Goal: Book appointment/travel/reservation

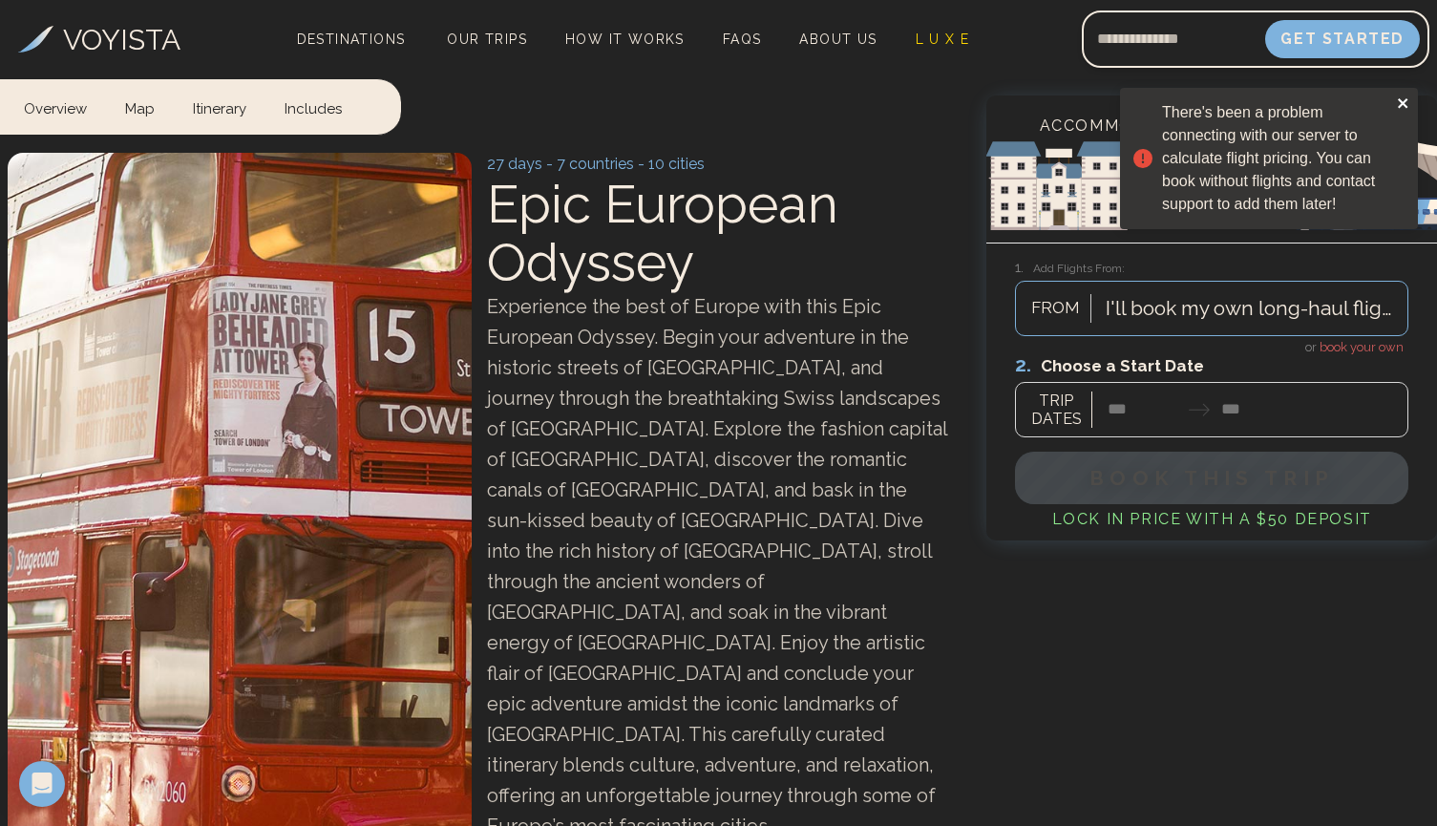
click at [1405, 102] on icon "close" at bounding box center [1403, 103] width 10 height 10
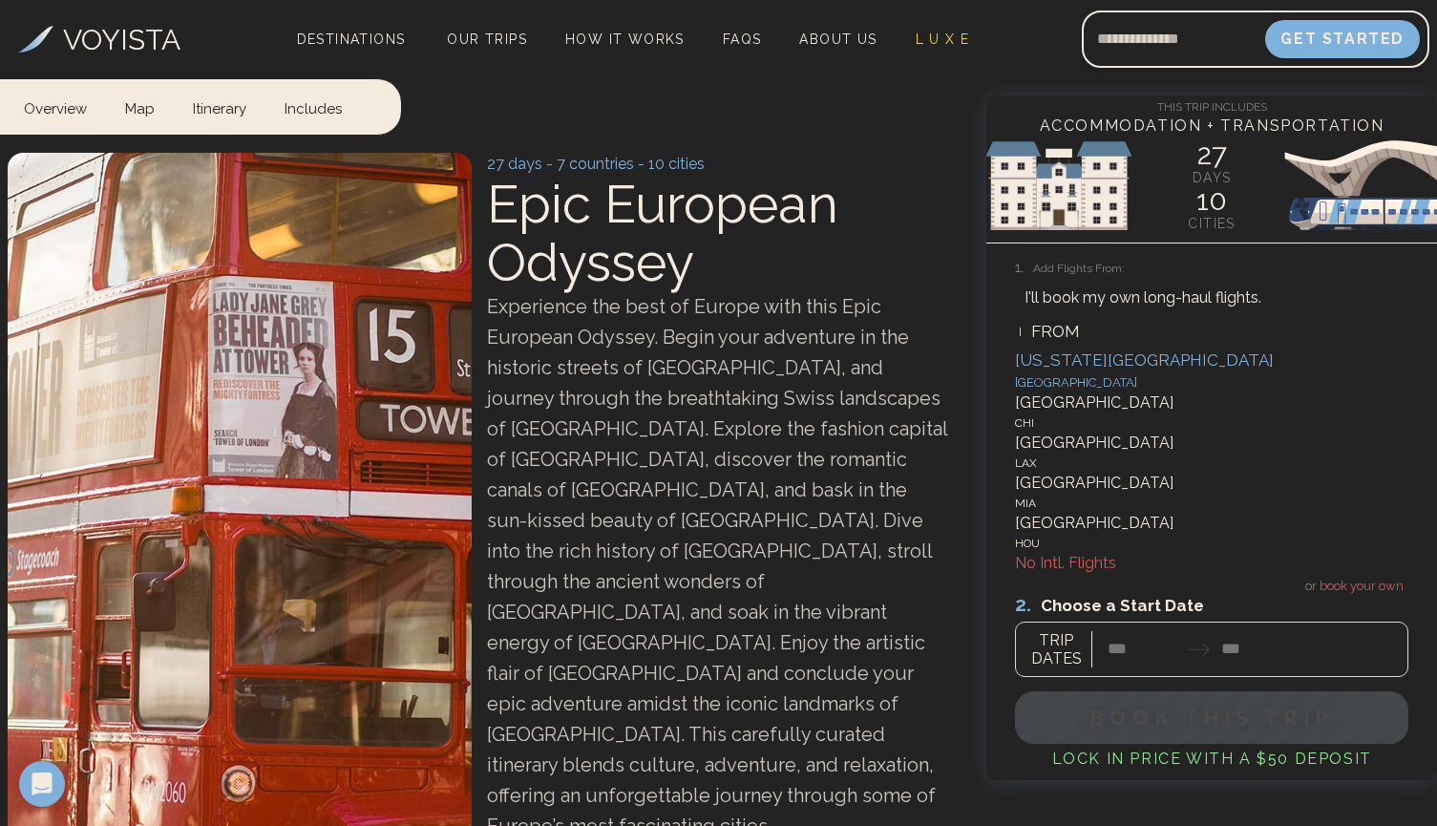
click at [1161, 298] on div "I'll book my own long-haul flights." at bounding box center [1143, 298] width 237 height 23
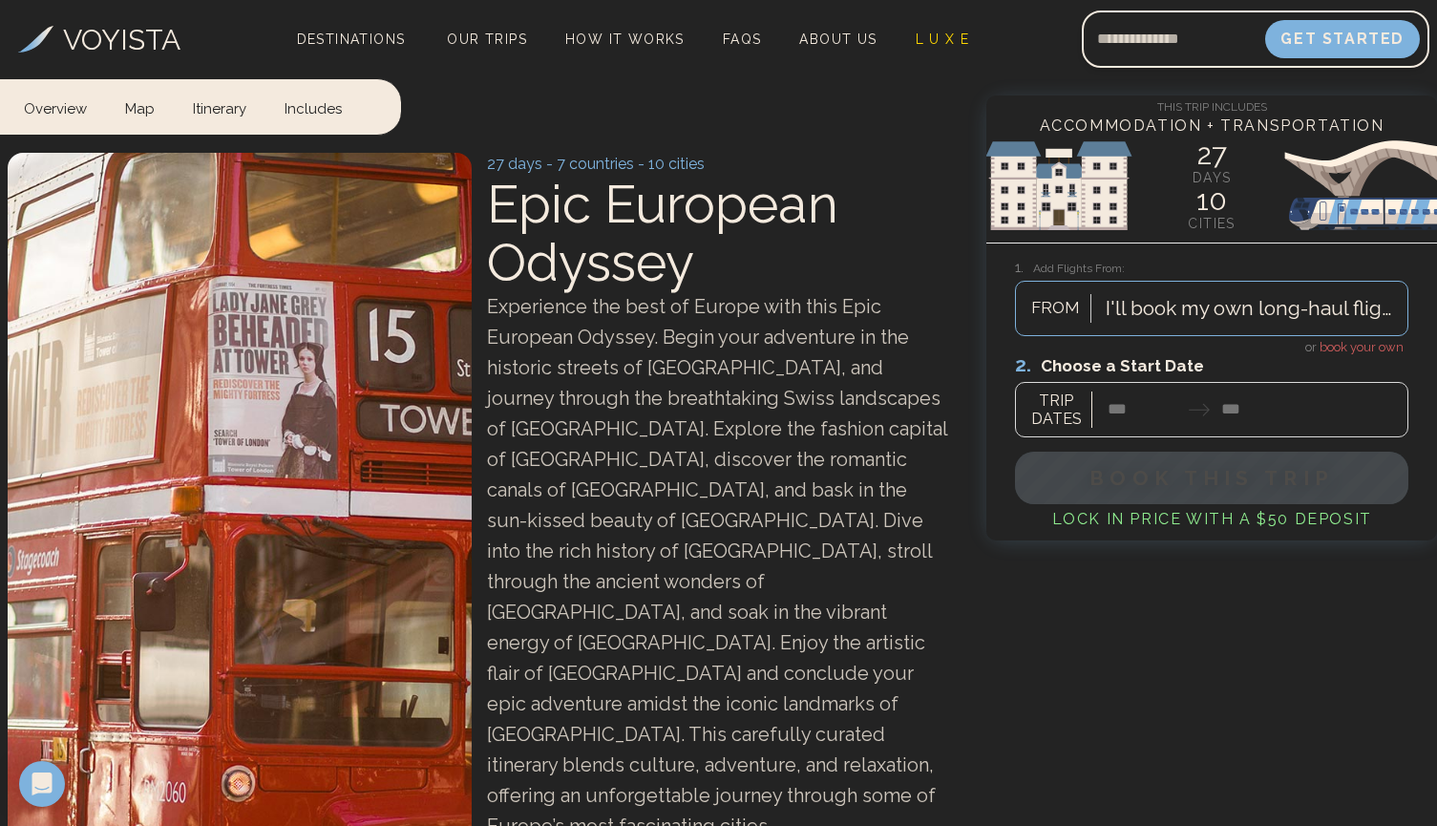
click at [798, 424] on span "Experience the best of Europe with this Epic European Odyssey. Begin your adven…" at bounding box center [717, 566] width 460 height 543
click at [1109, 422] on div at bounding box center [1212, 394] width 394 height 85
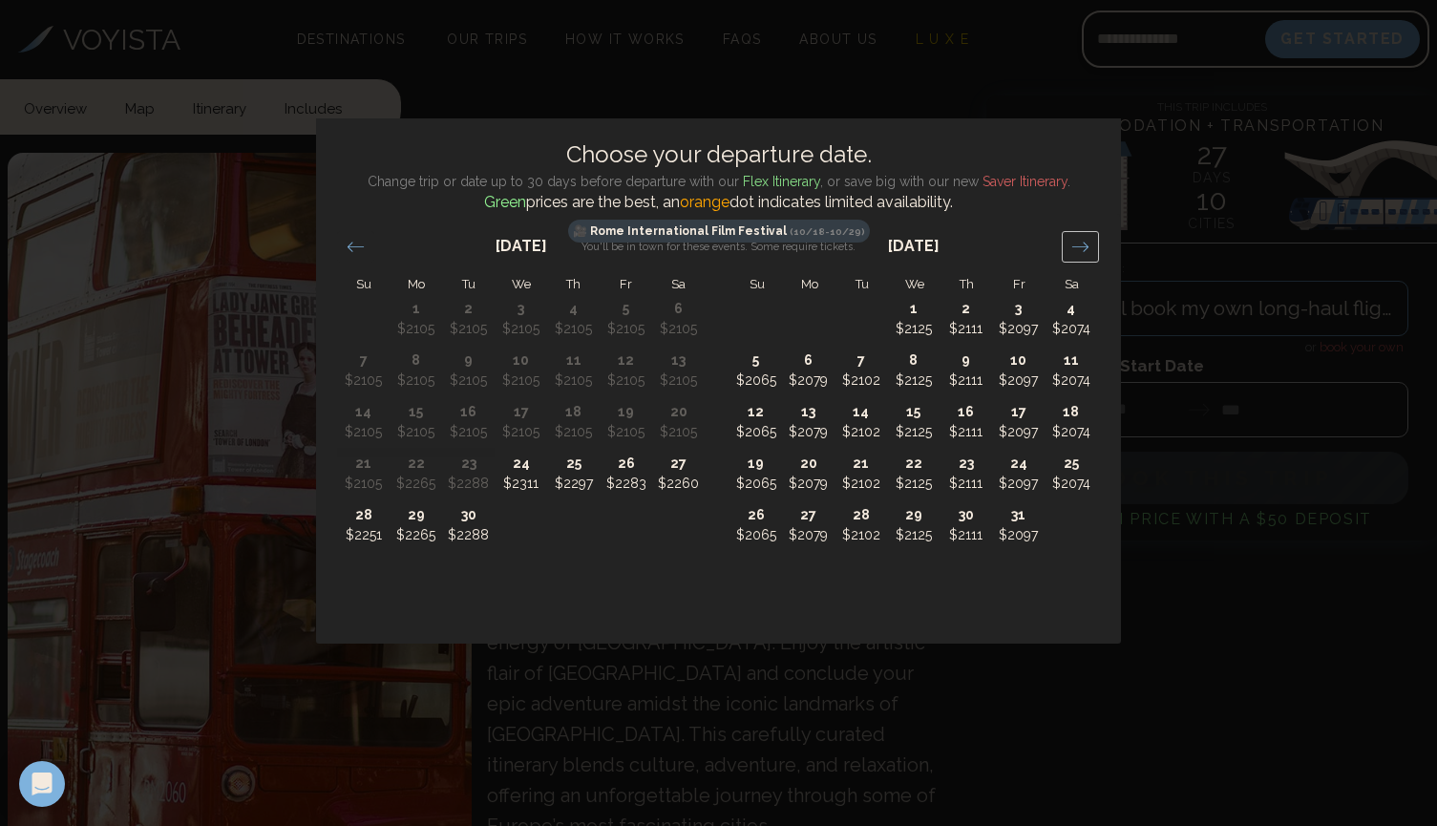
click at [1075, 258] on div "Move forward to switch to the next month." at bounding box center [1080, 247] width 37 height 32
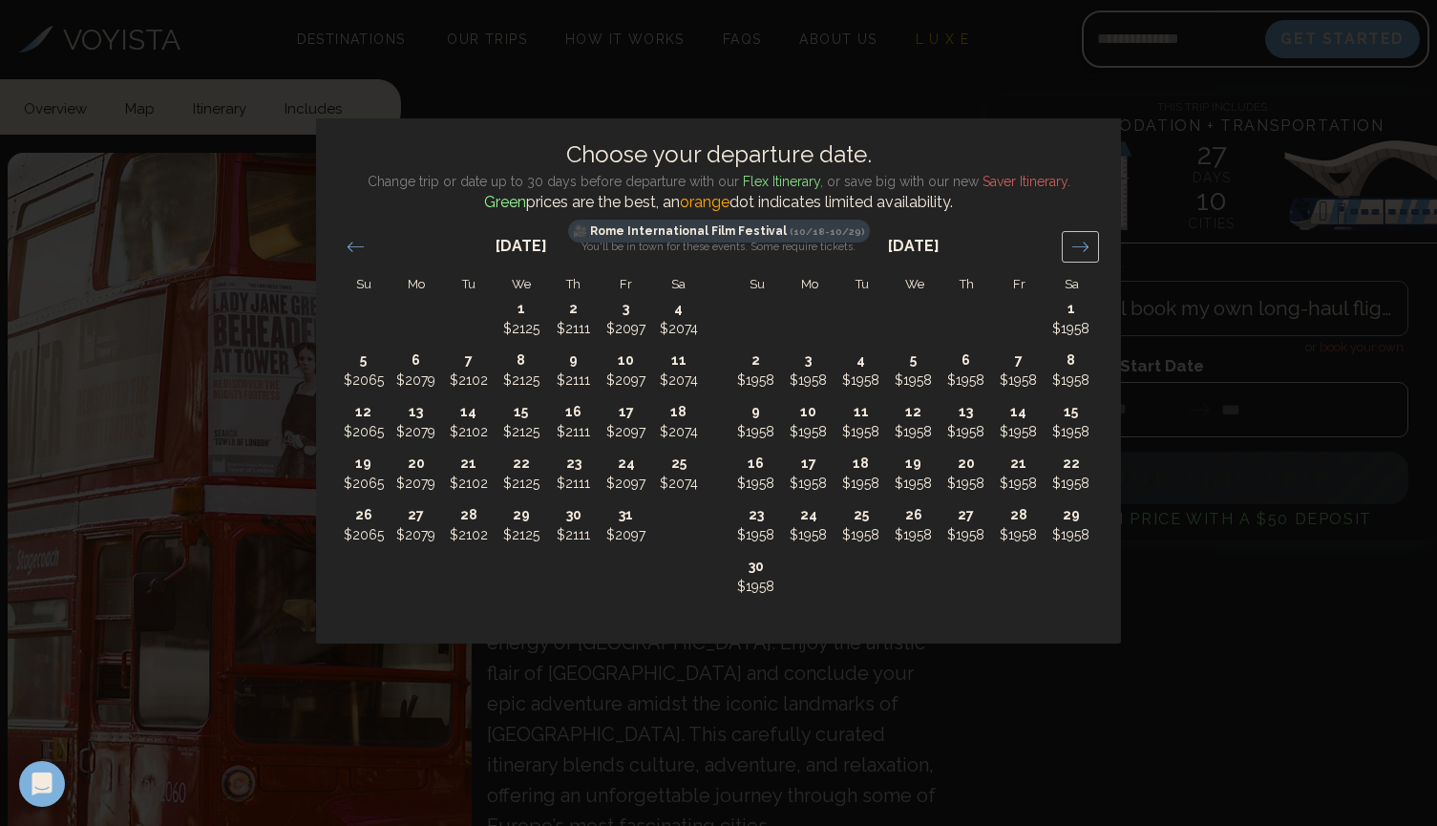
click at [1075, 258] on div "Move forward to switch to the next month." at bounding box center [1080, 247] width 37 height 32
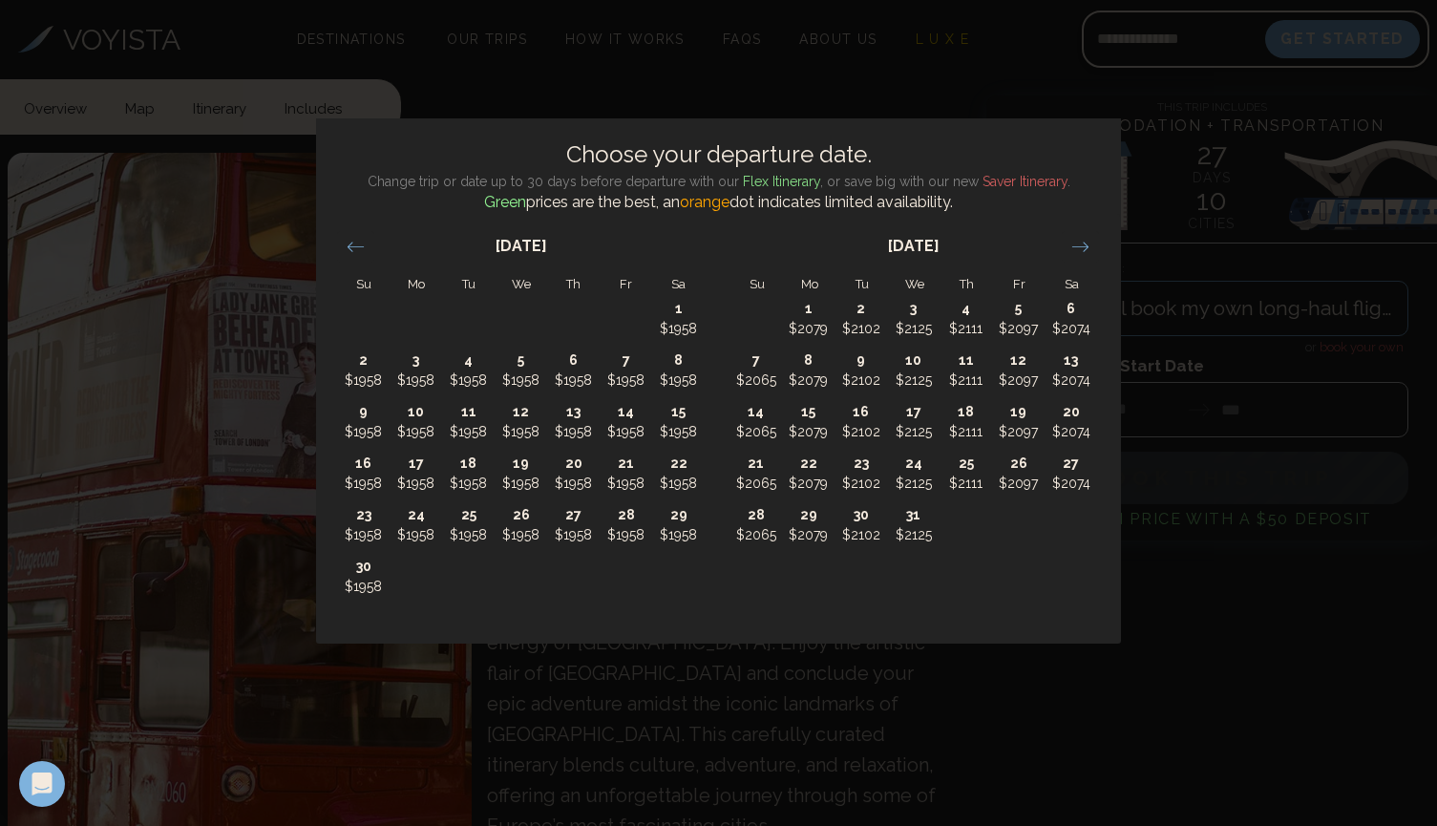
click at [693, 791] on div "Choose your departure date. Change trip or date up to 30 days before departure …" at bounding box center [718, 413] width 1437 height 826
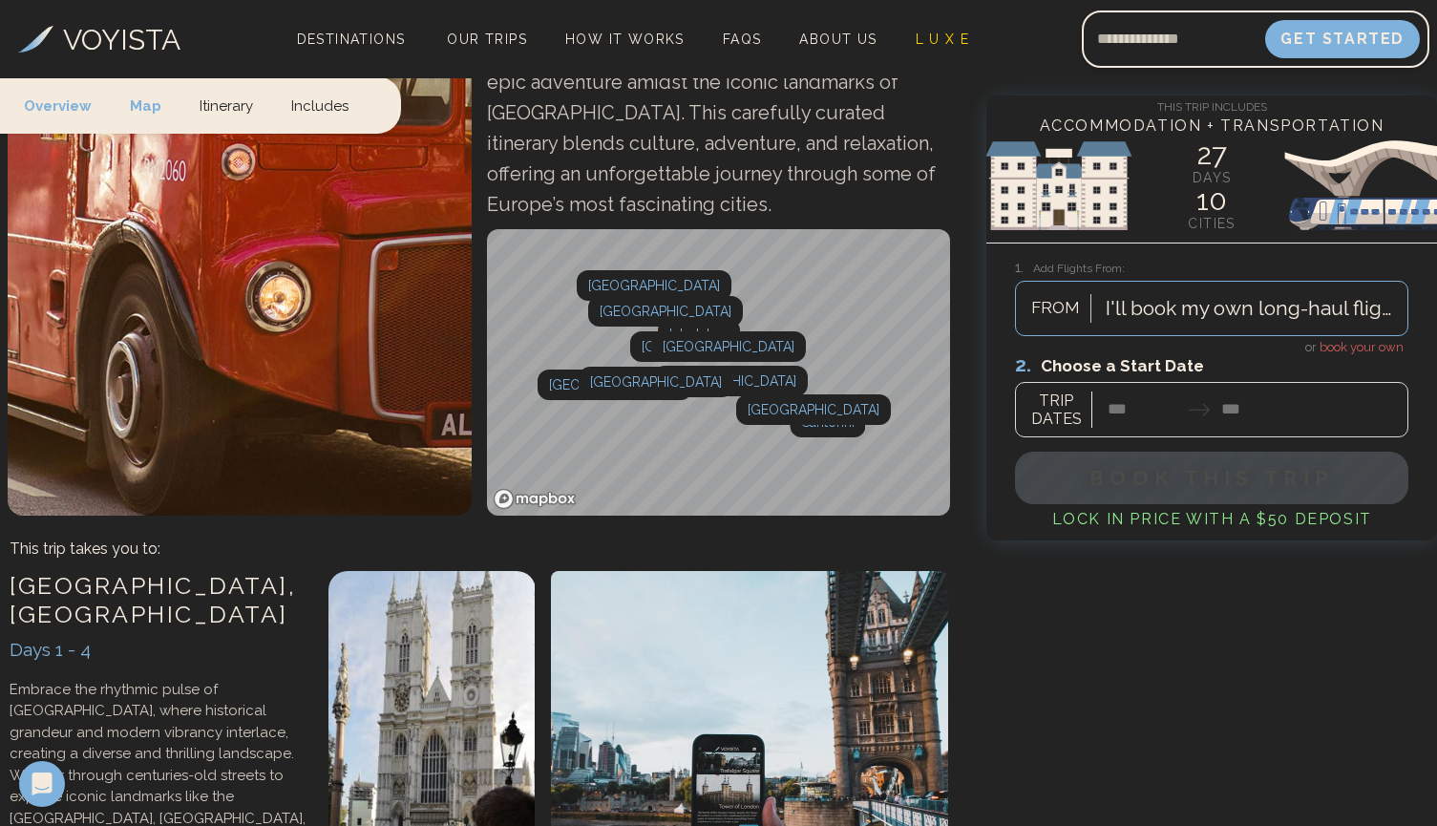
scroll to position [621, 0]
click at [695, 330] on div "[GEOGRAPHIC_DATA]" at bounding box center [707, 345] width 155 height 31
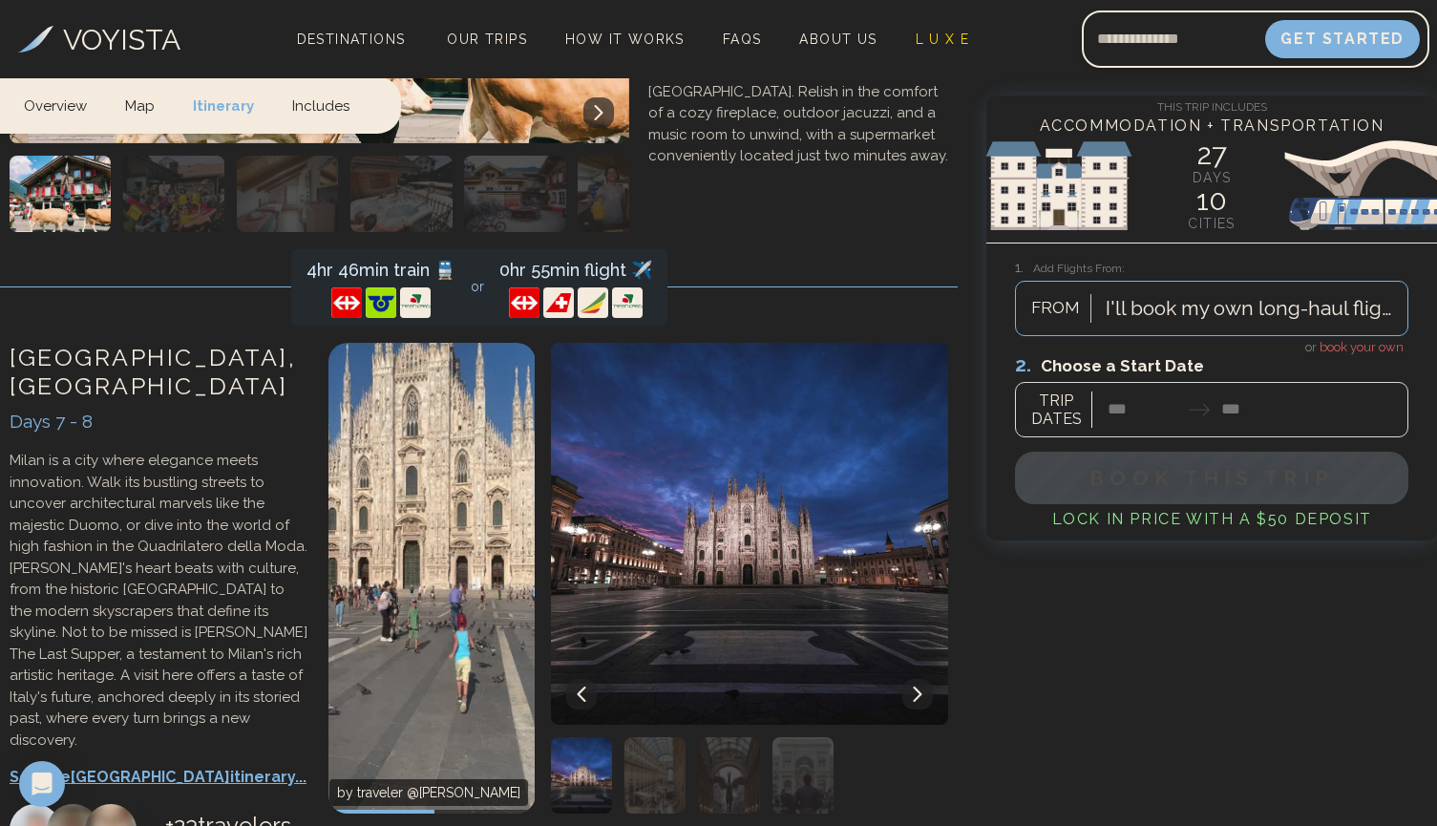
scroll to position [3785, 0]
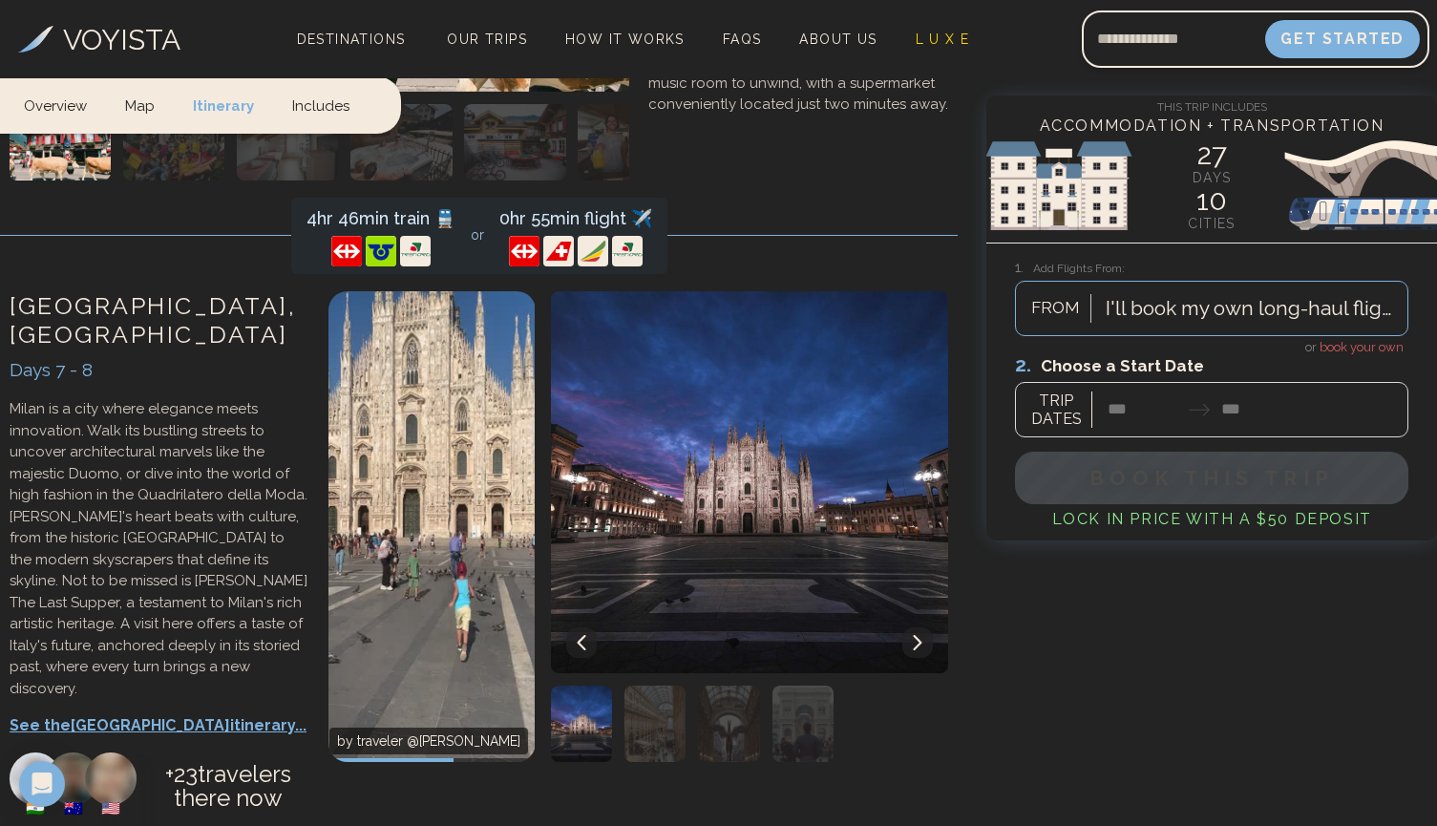
click at [912, 635] on icon at bounding box center [917, 642] width 15 height 15
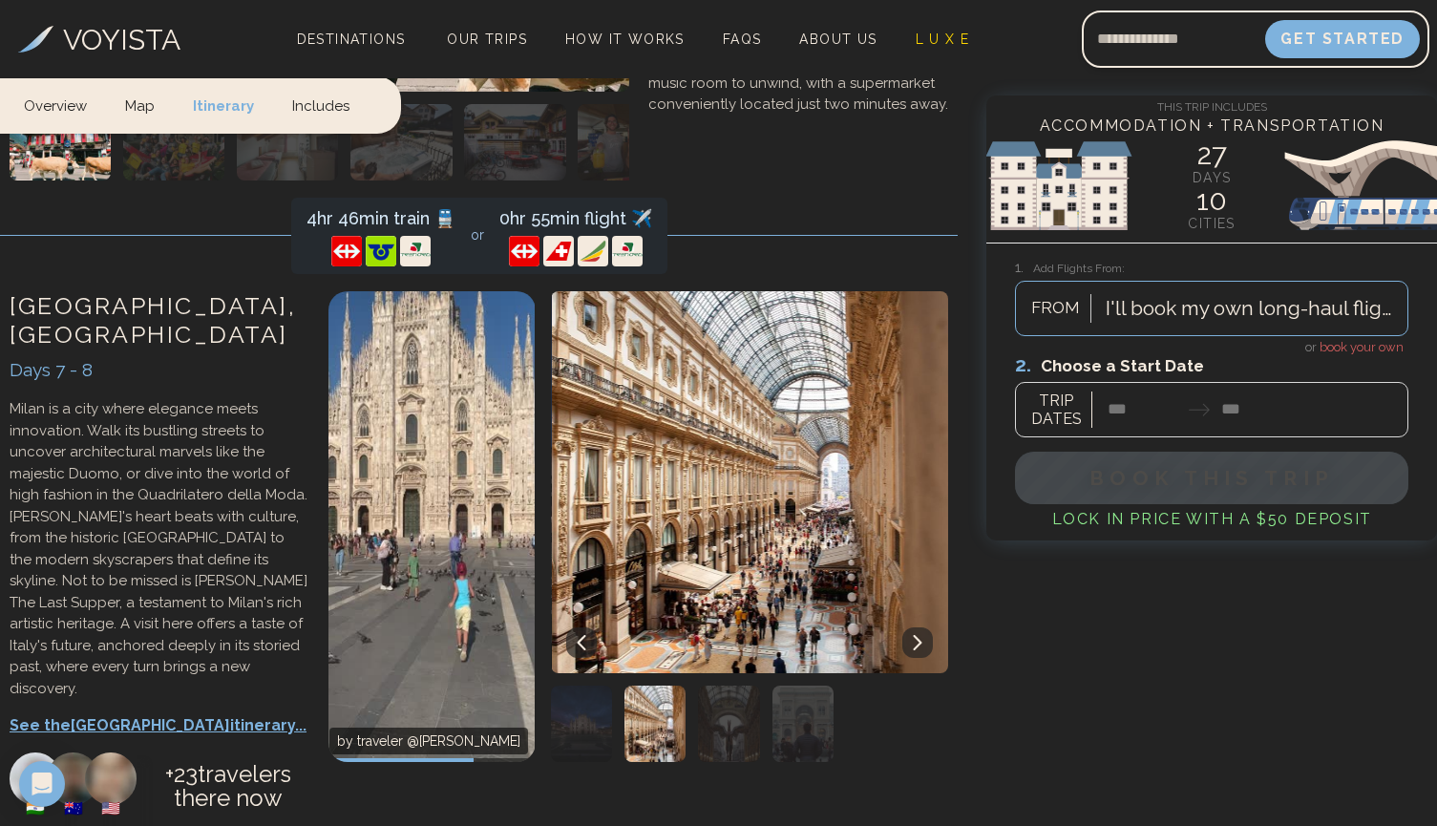
click at [913, 635] on icon at bounding box center [917, 642] width 15 height 15
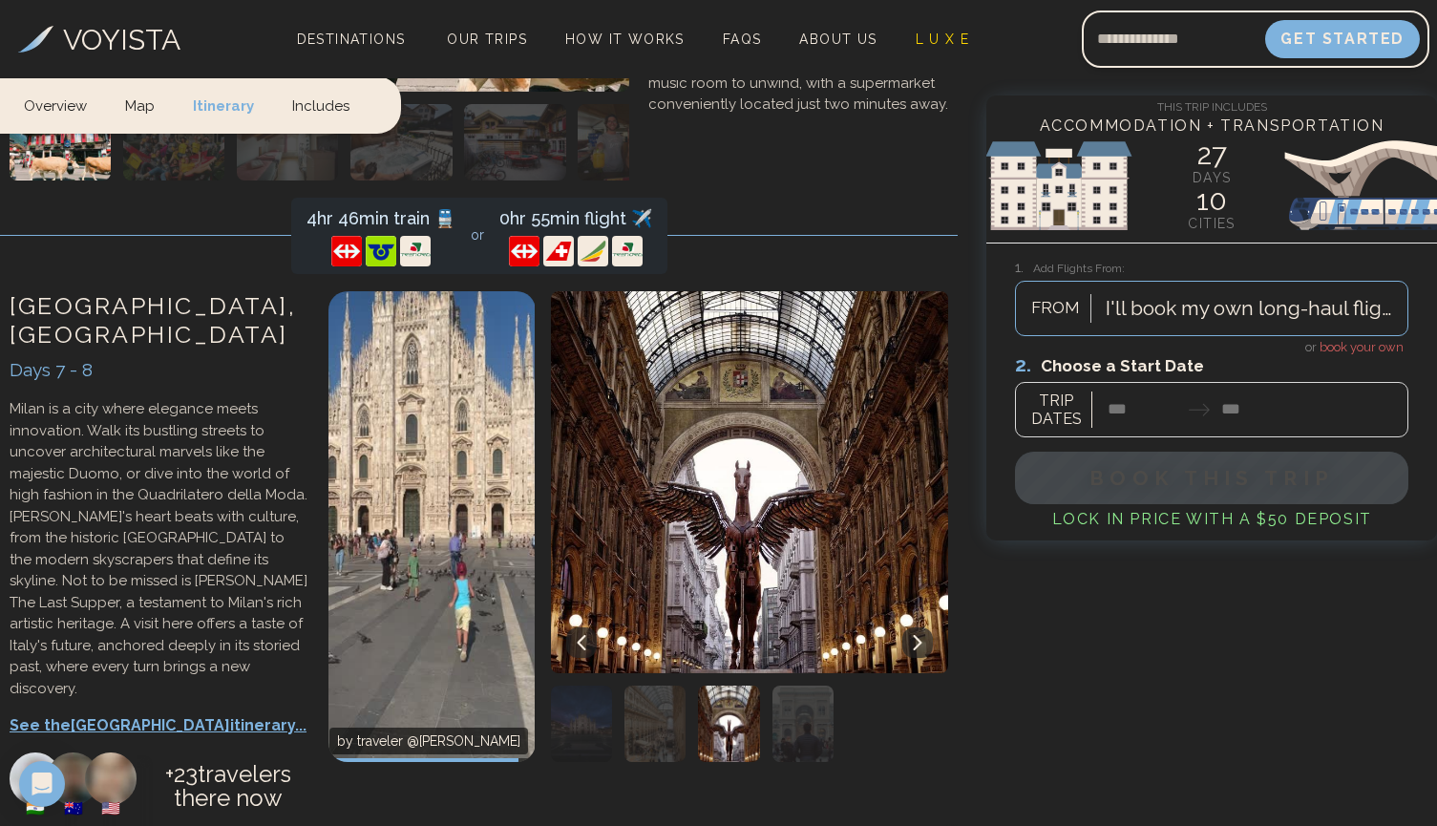
click at [912, 635] on icon at bounding box center [917, 642] width 15 height 15
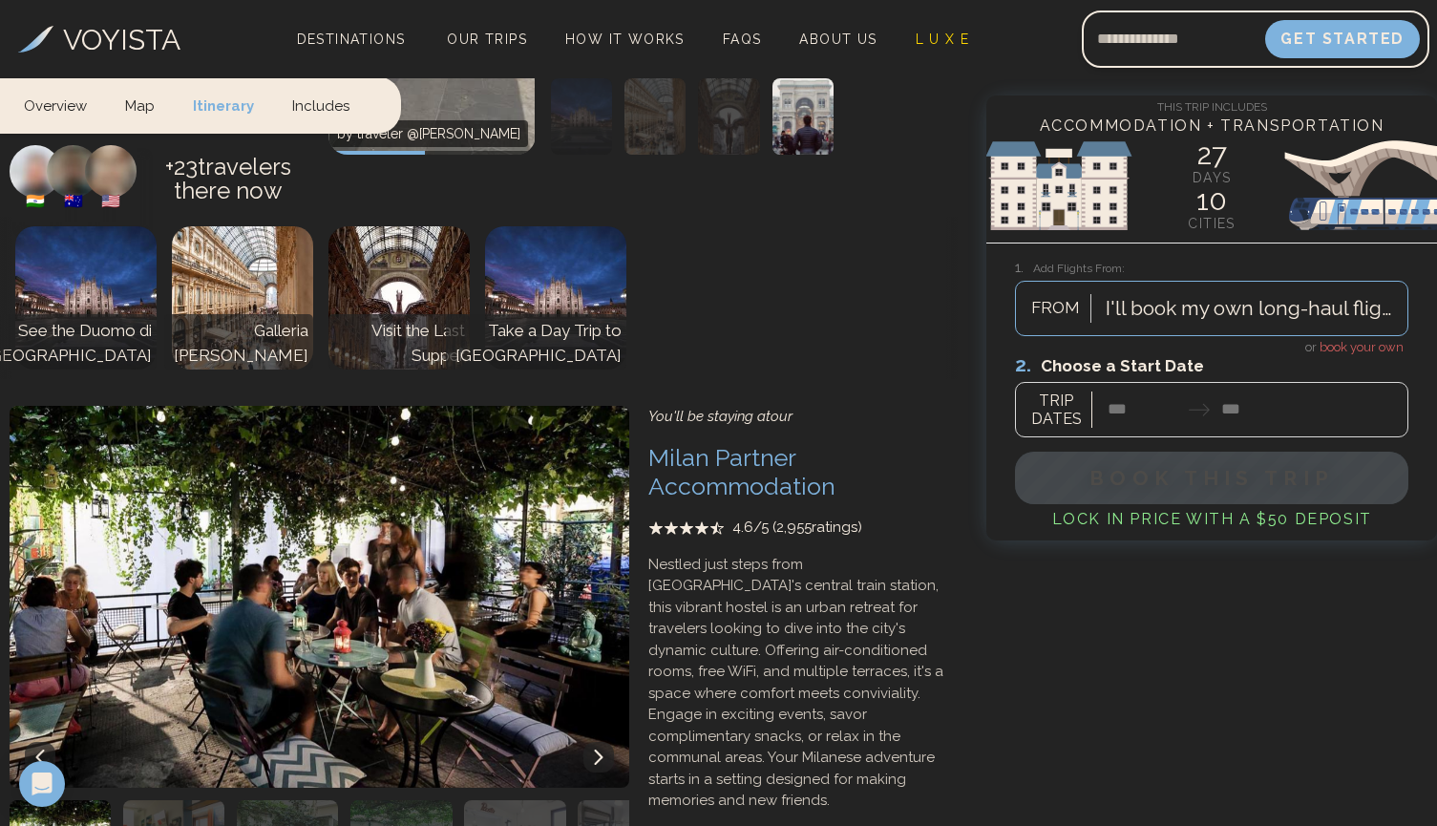
scroll to position [4392, 0]
click at [519, 801] on img "button" at bounding box center [514, 839] width 101 height 76
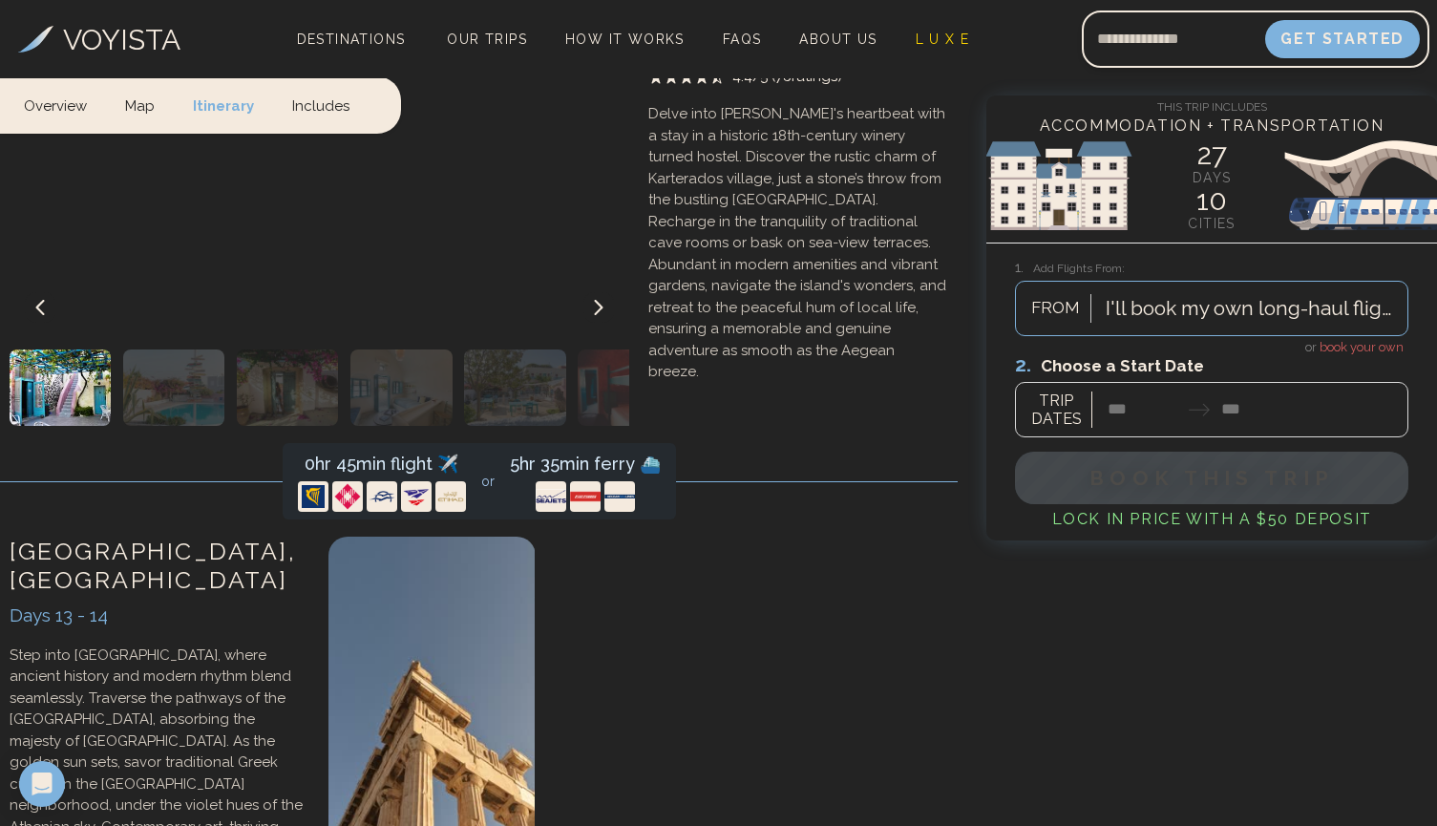
scroll to position [7394, 0]
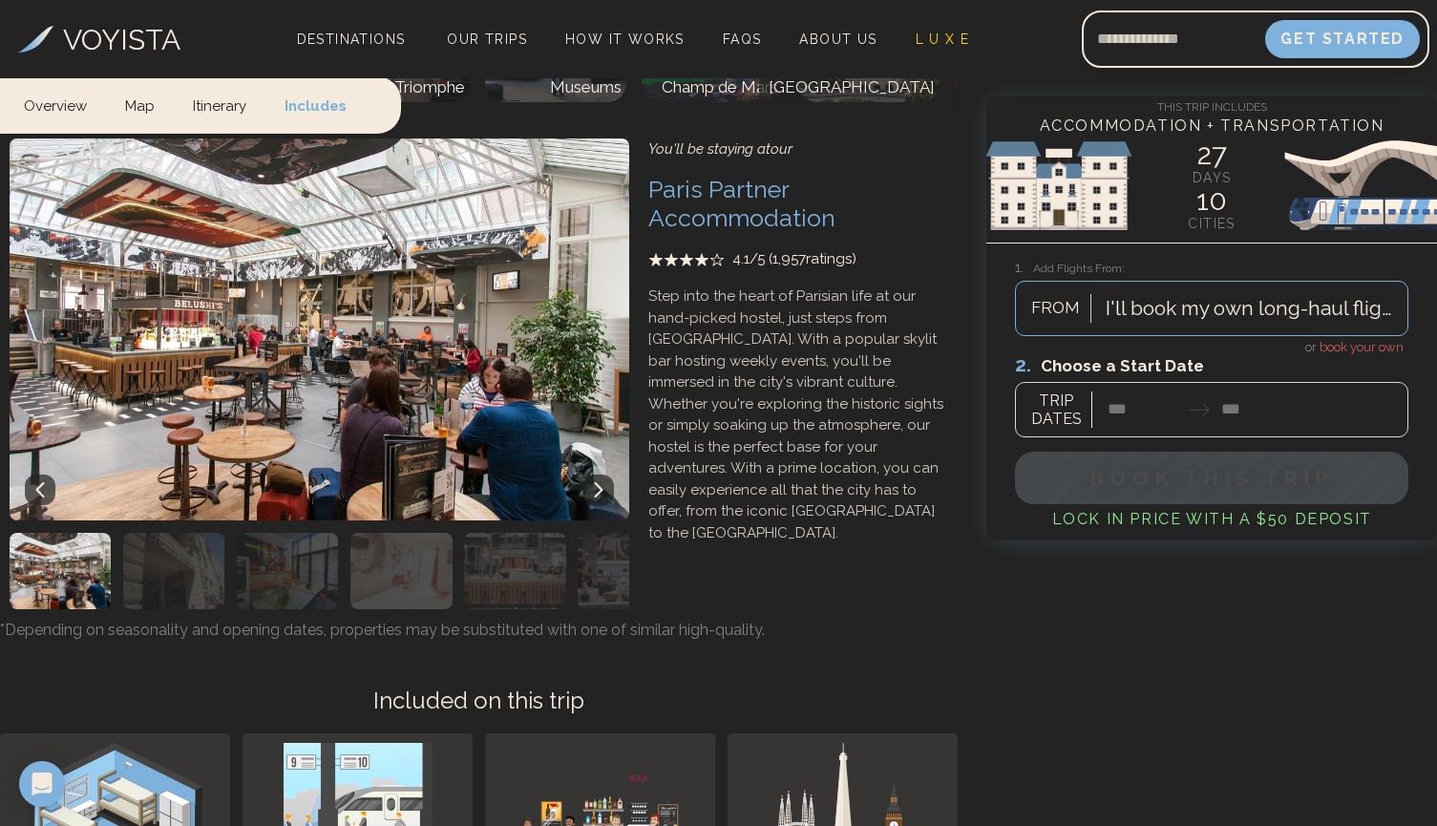
scroll to position [13636, 0]
click at [1203, 308] on div "I'll book my own long-haul flights." at bounding box center [1252, 308] width 292 height 31
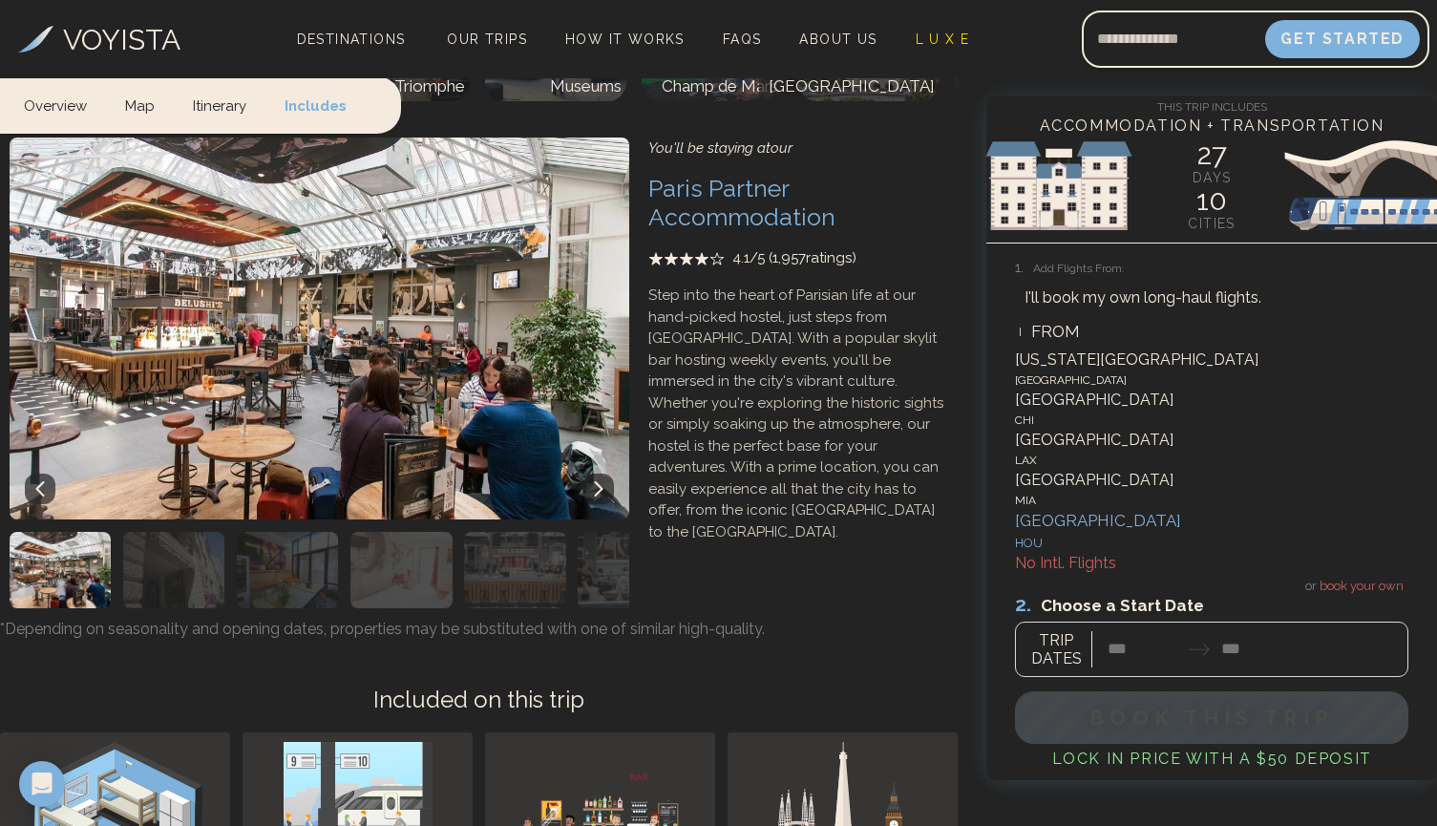
click at [1073, 553] on div "HOU" at bounding box center [1212, 543] width 394 height 19
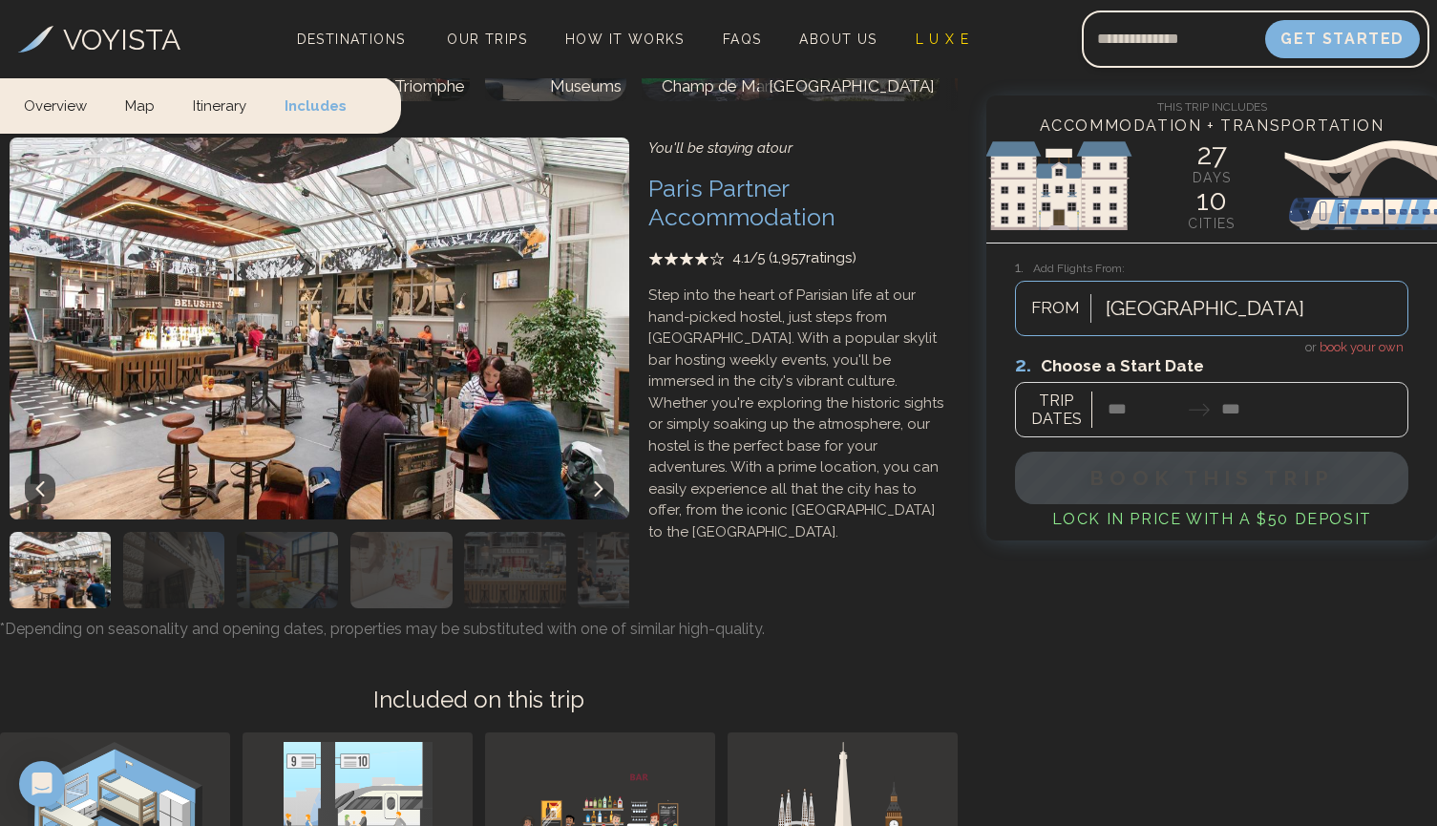
click at [1125, 407] on div at bounding box center [1212, 394] width 394 height 85
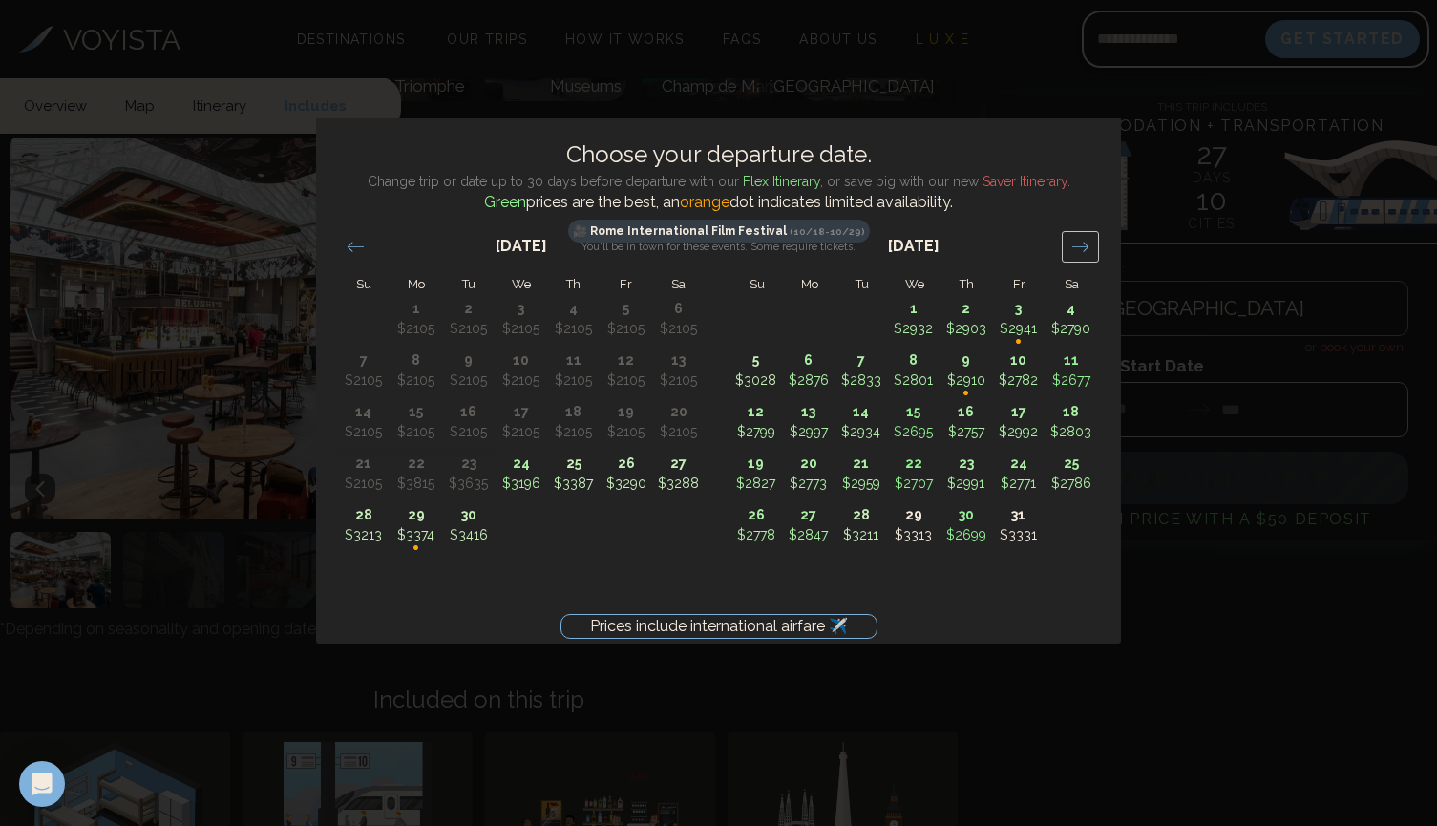
click at [1086, 249] on icon "Move forward to switch to the next month." at bounding box center [1081, 247] width 16 height 10
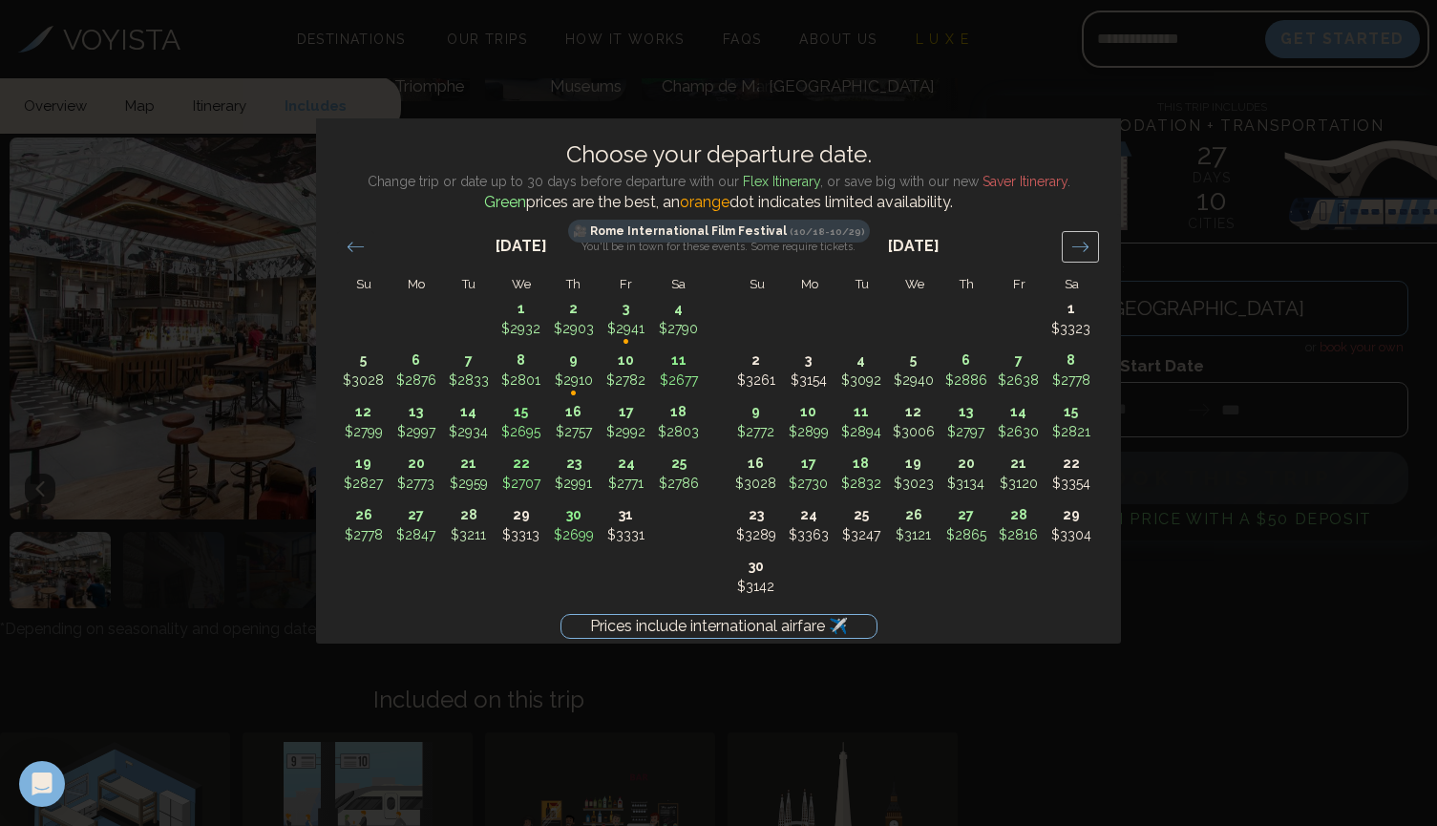
click at [1086, 249] on icon "Move forward to switch to the next month." at bounding box center [1081, 247] width 16 height 10
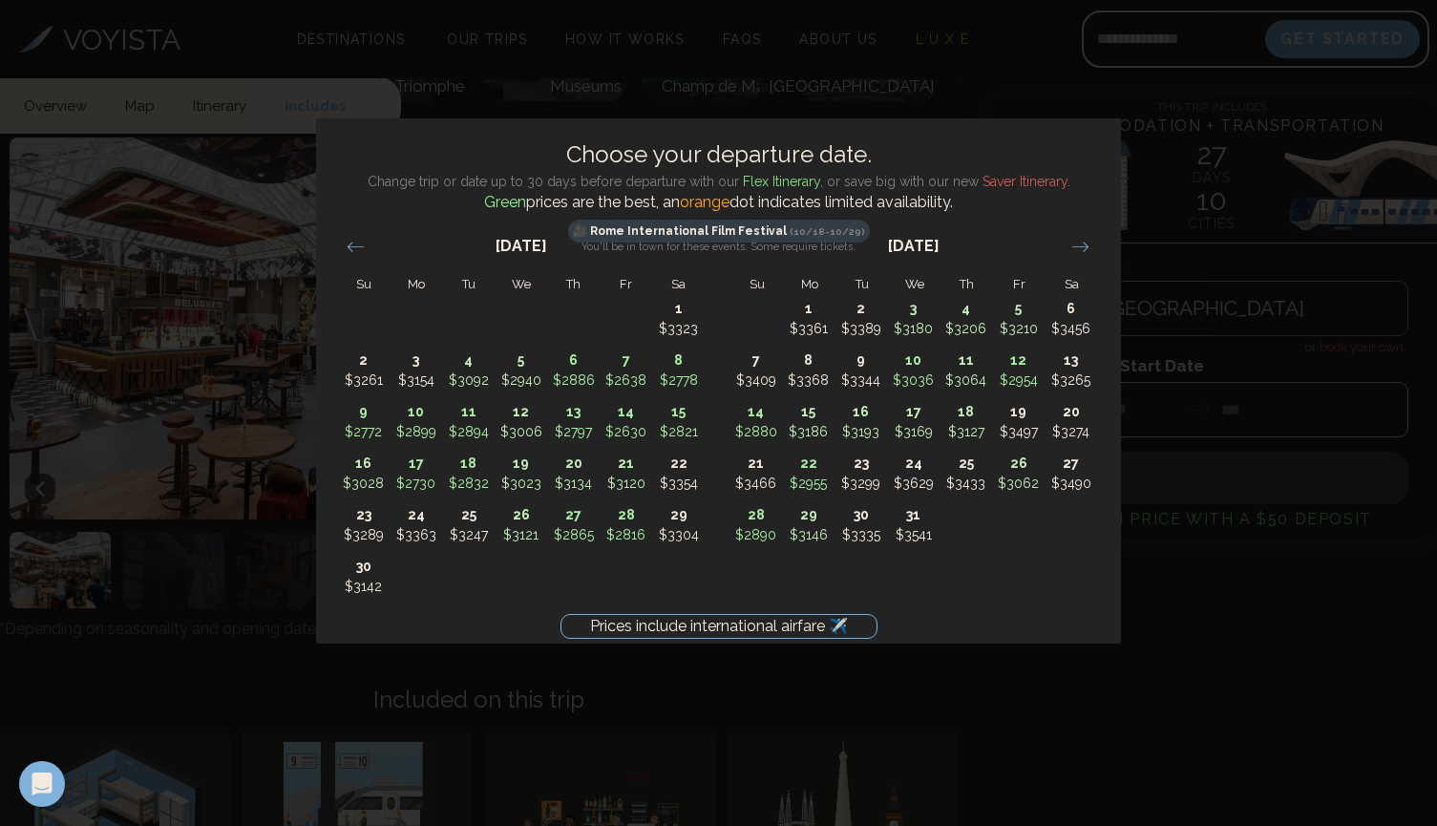
click at [1162, 157] on div "Prices include international airfare ✈️ Choose your departure date. Change trip…" at bounding box center [718, 413] width 1437 height 826
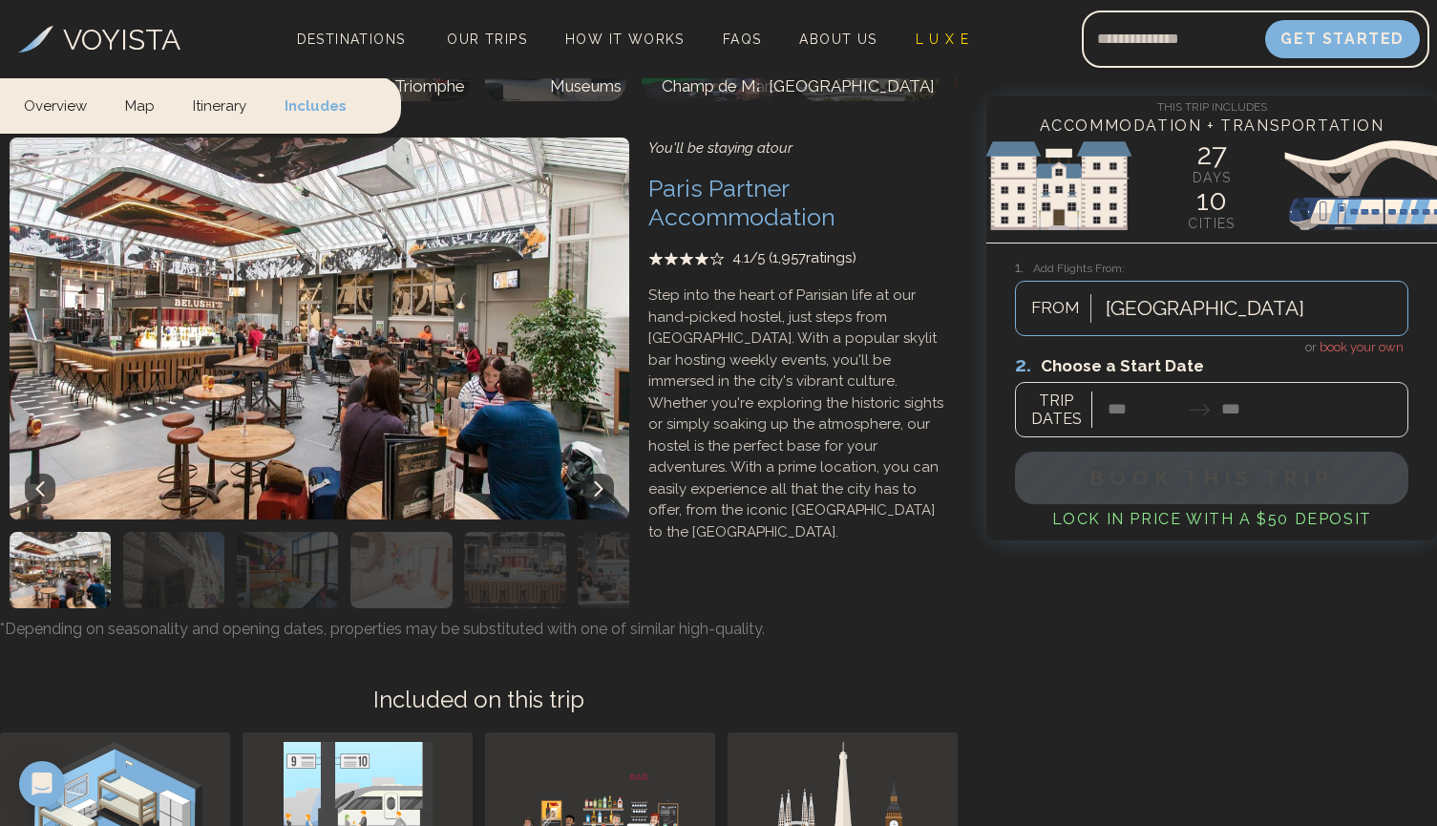
click at [1389, 346] on span "book your own" at bounding box center [1362, 347] width 84 height 14
click at [1261, 415] on div at bounding box center [1212, 394] width 394 height 85
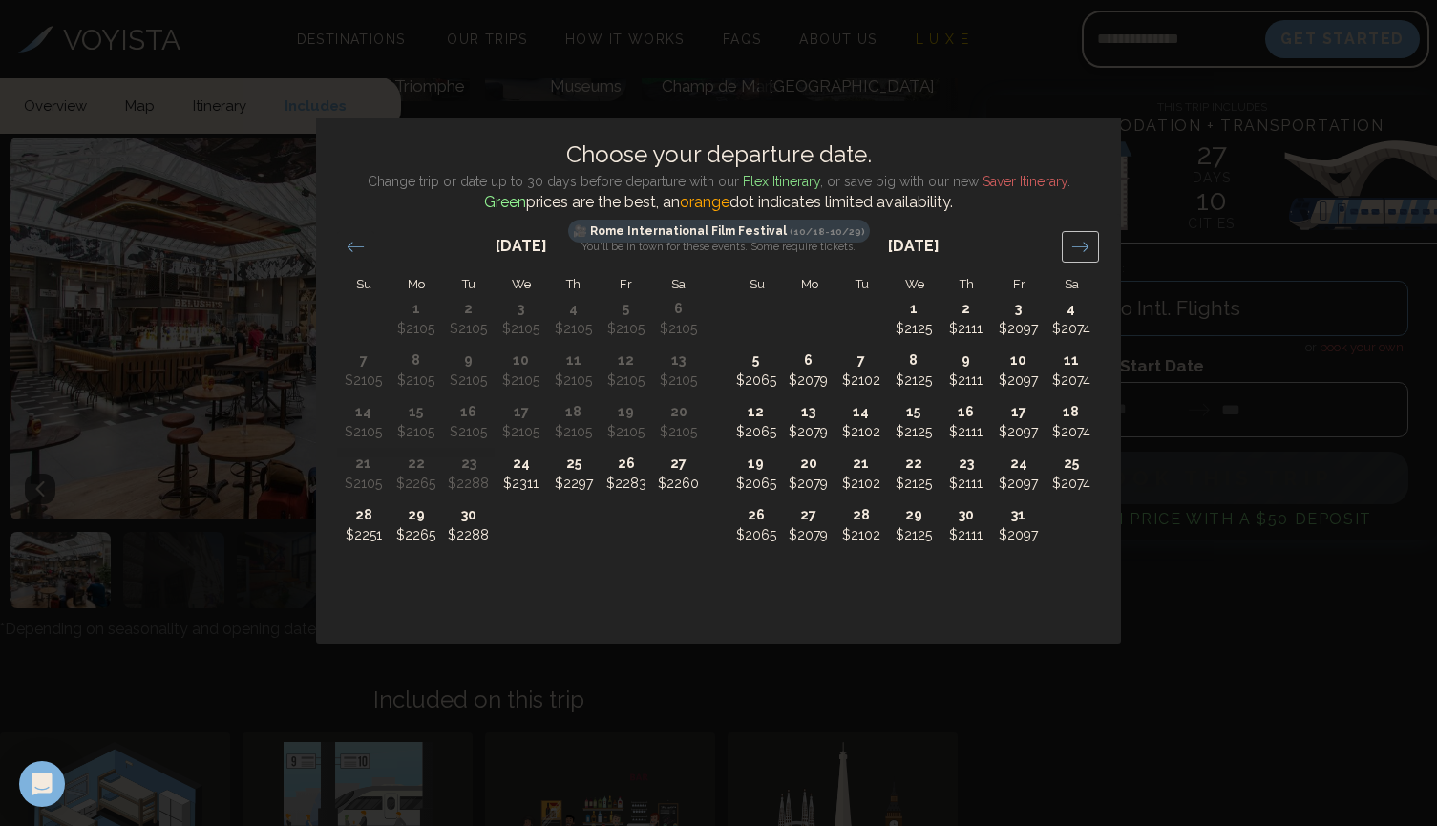
click at [1094, 252] on div "Move forward to switch to the next month." at bounding box center [1080, 247] width 37 height 32
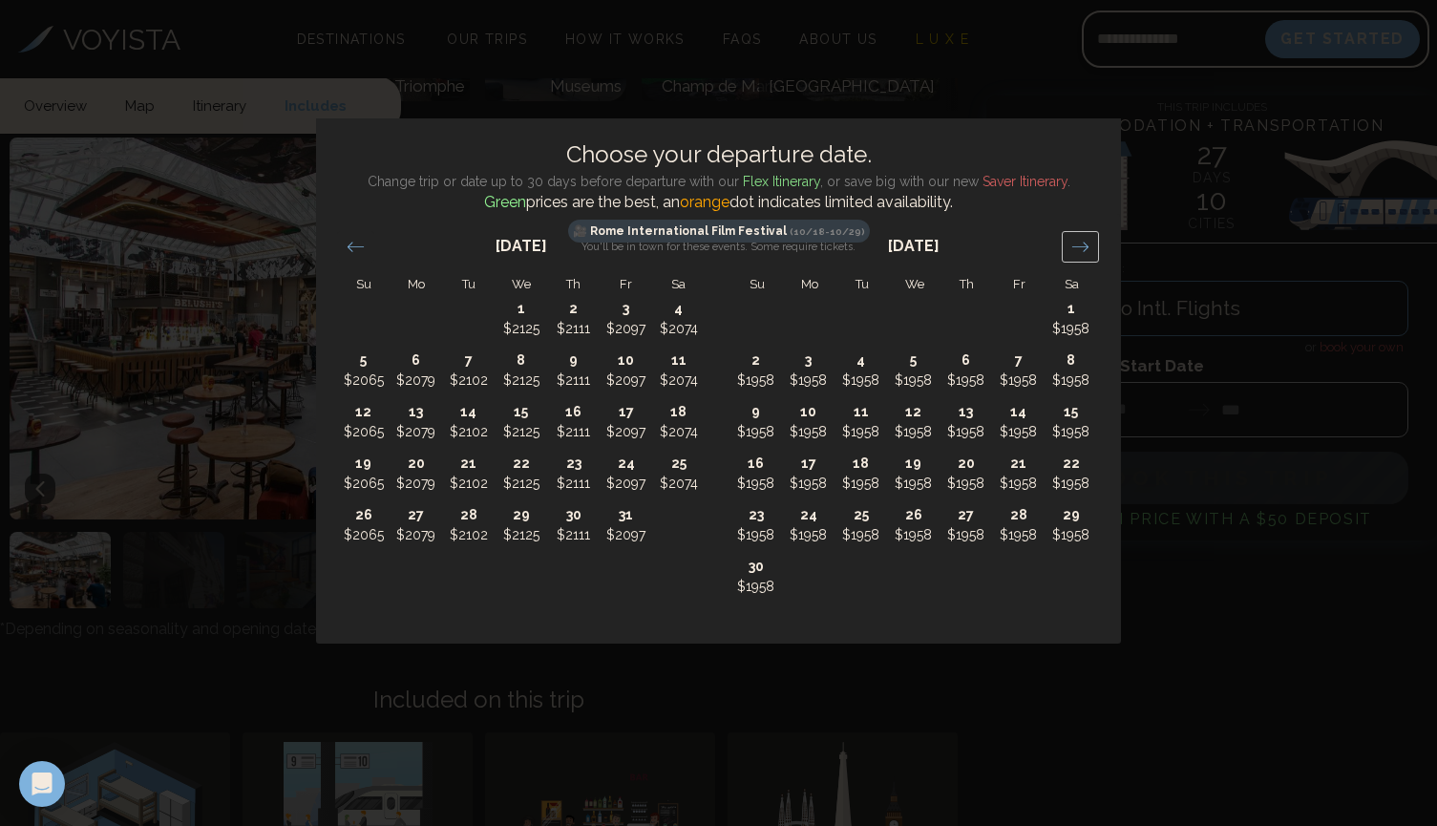
click at [1094, 251] on div "Move forward to switch to the next month." at bounding box center [1080, 247] width 37 height 32
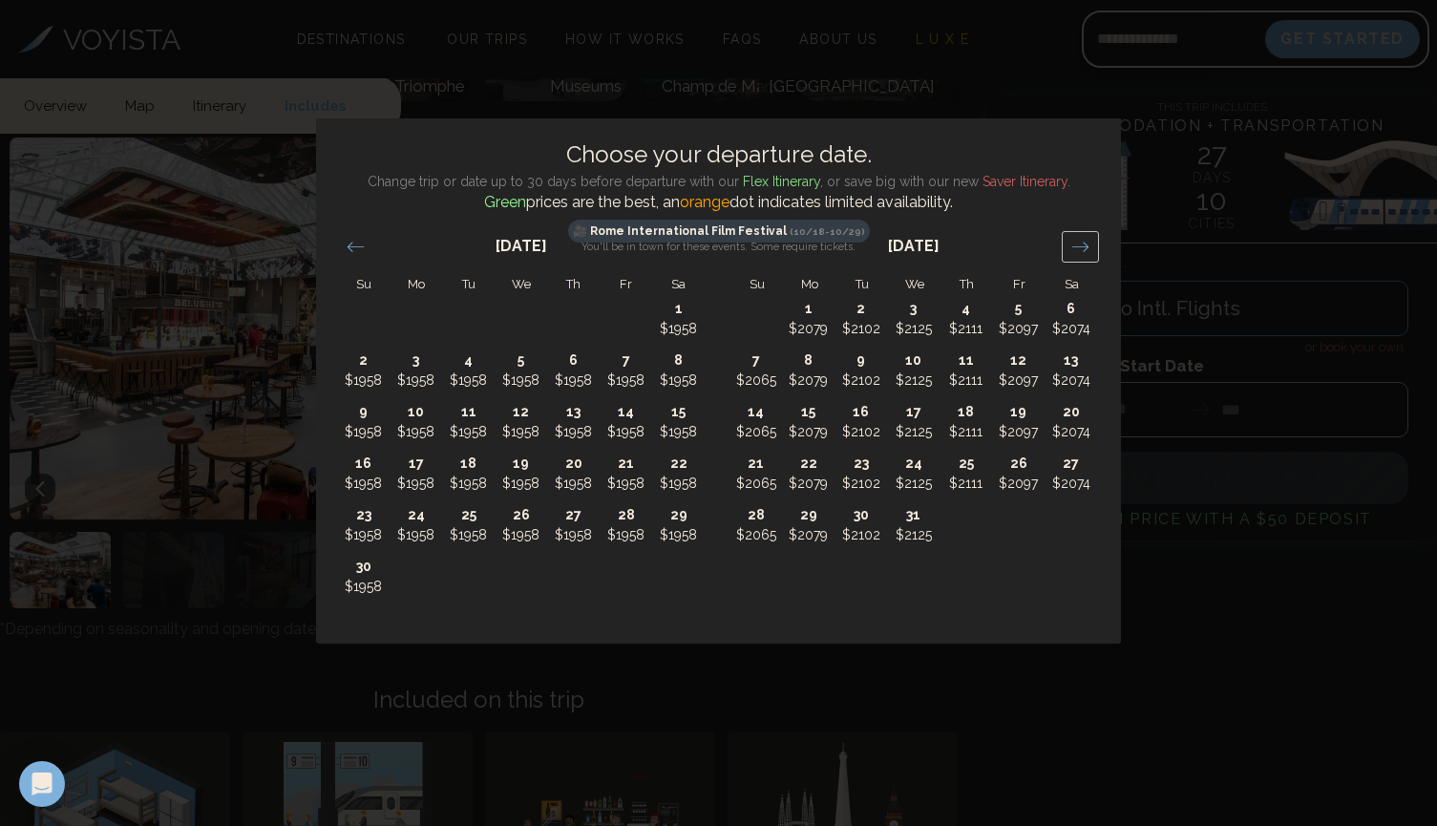
click at [1083, 258] on div "Move forward to switch to the next month." at bounding box center [1080, 247] width 37 height 32
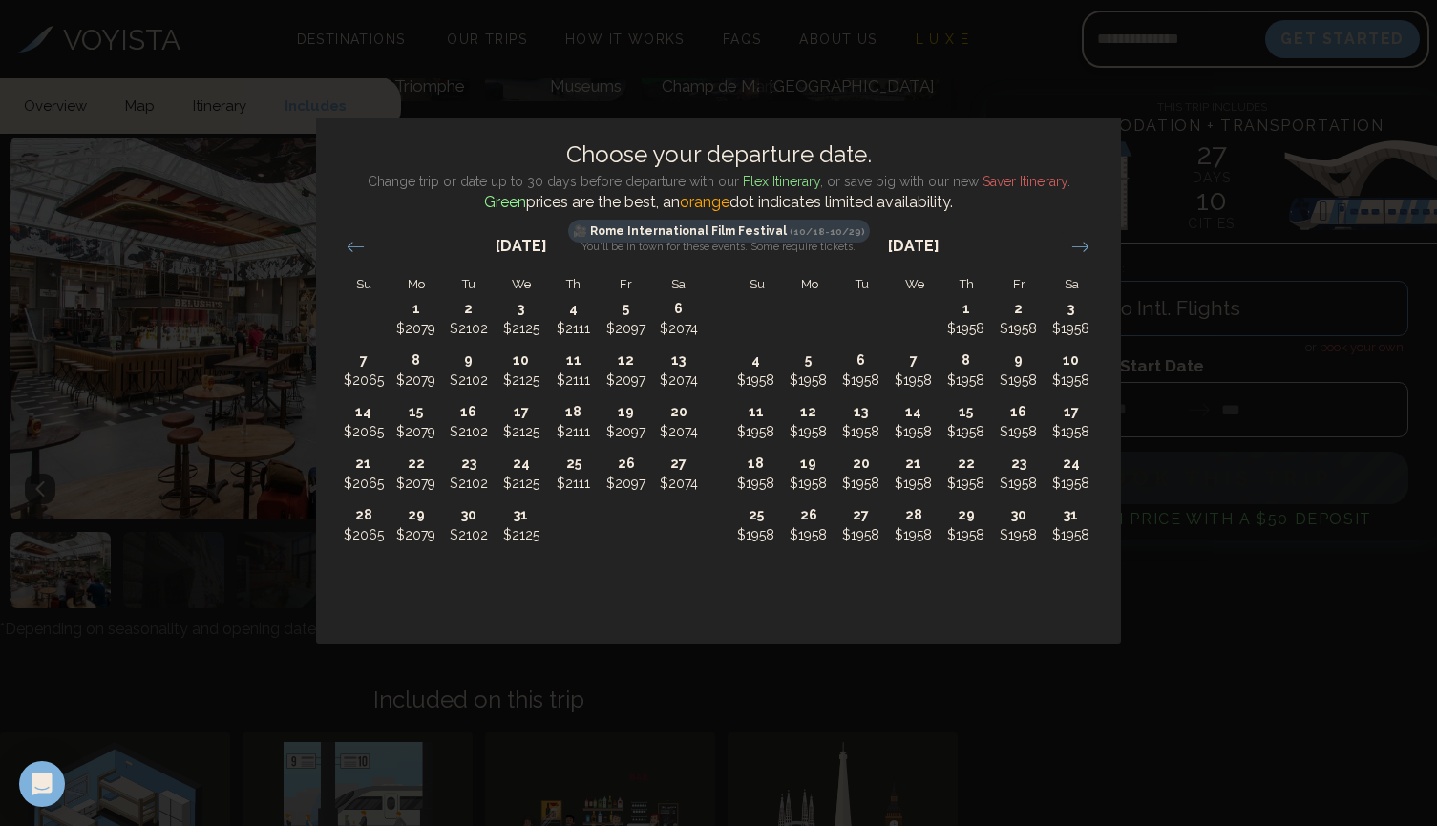
click at [987, 67] on div "Choose your departure date. Change trip or date up to 30 days before departure …" at bounding box center [718, 413] width 1437 height 826
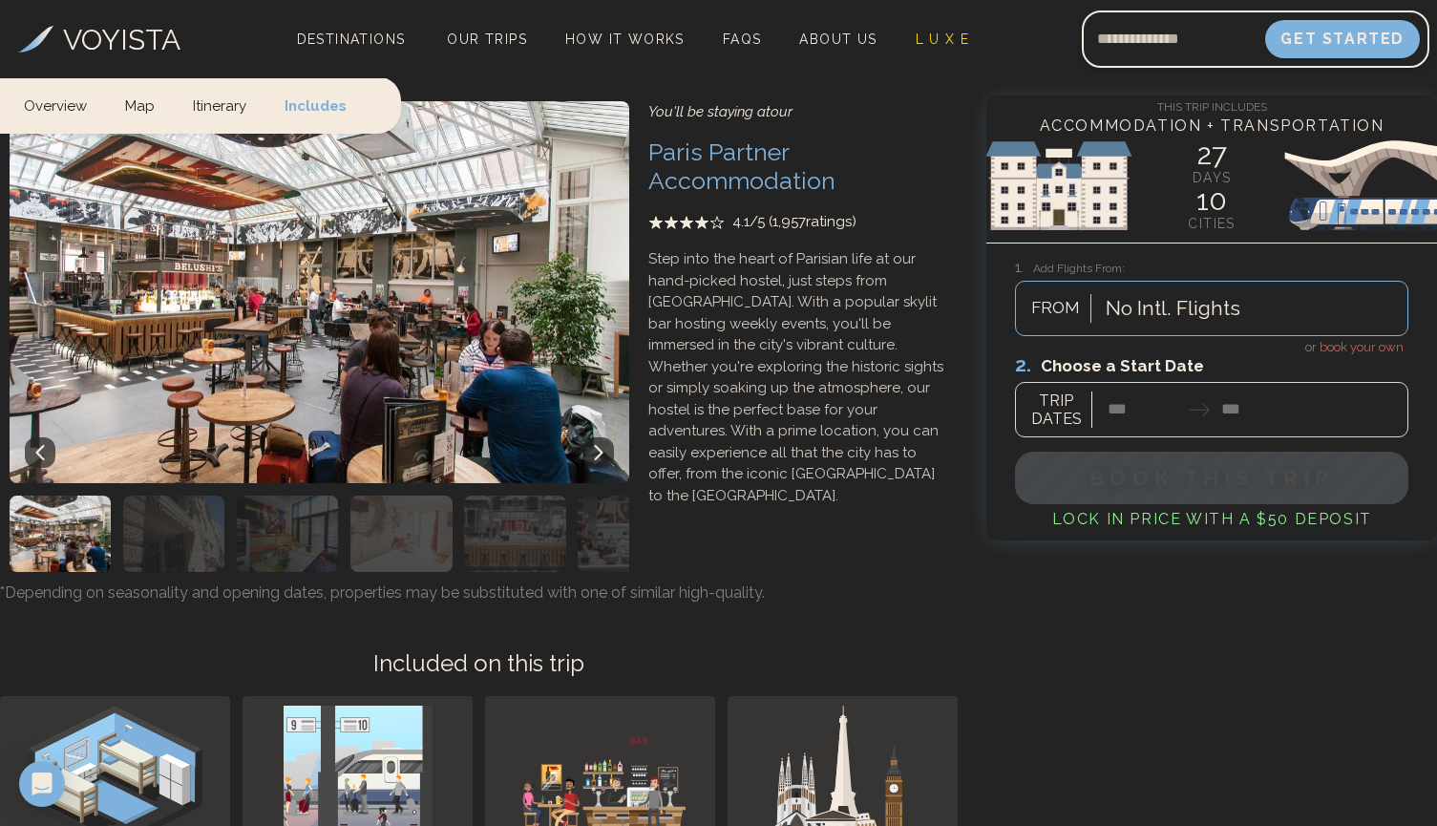
scroll to position [13675, 0]
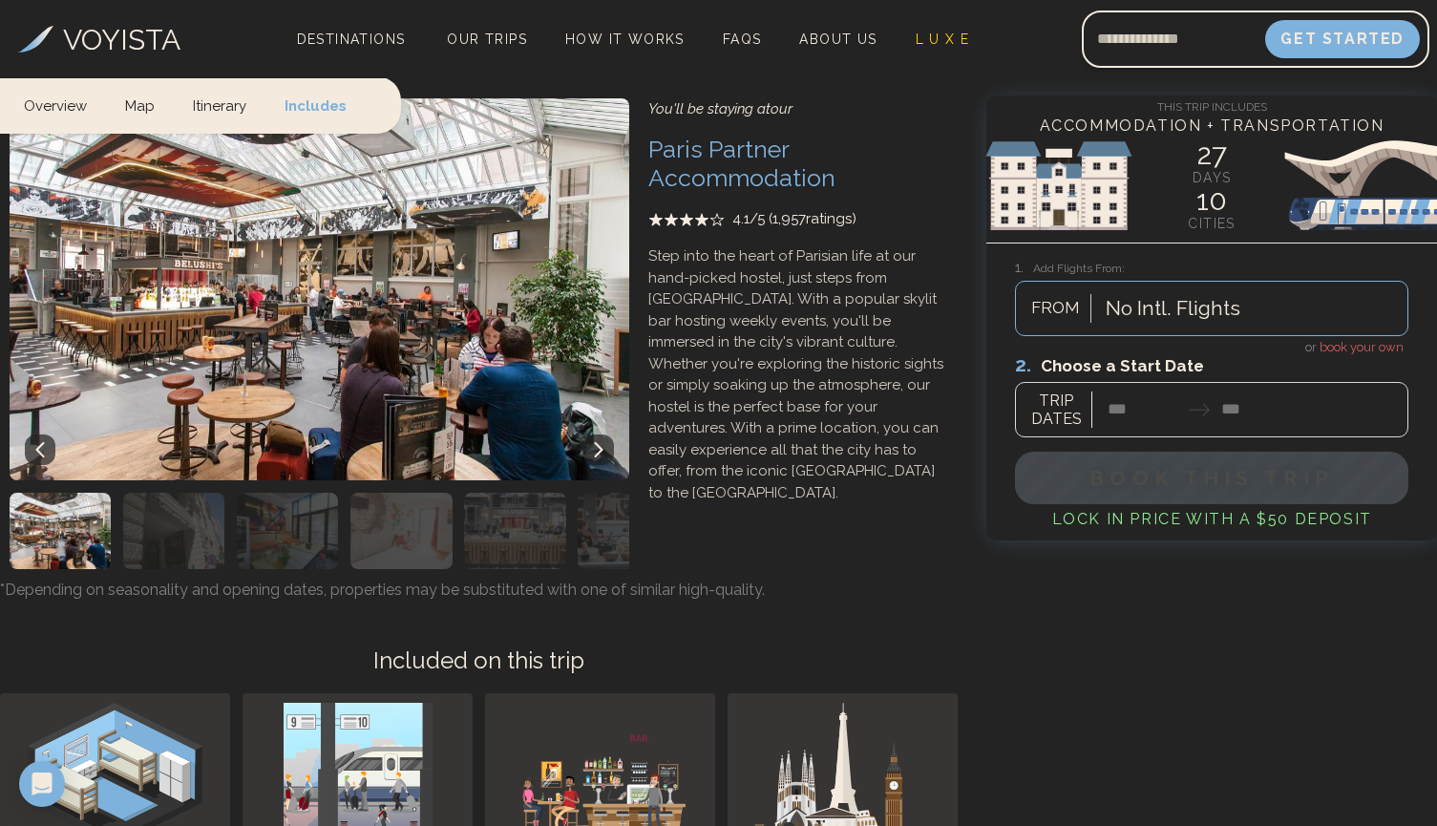
click at [152, 110] on link "Map" at bounding box center [140, 104] width 68 height 56
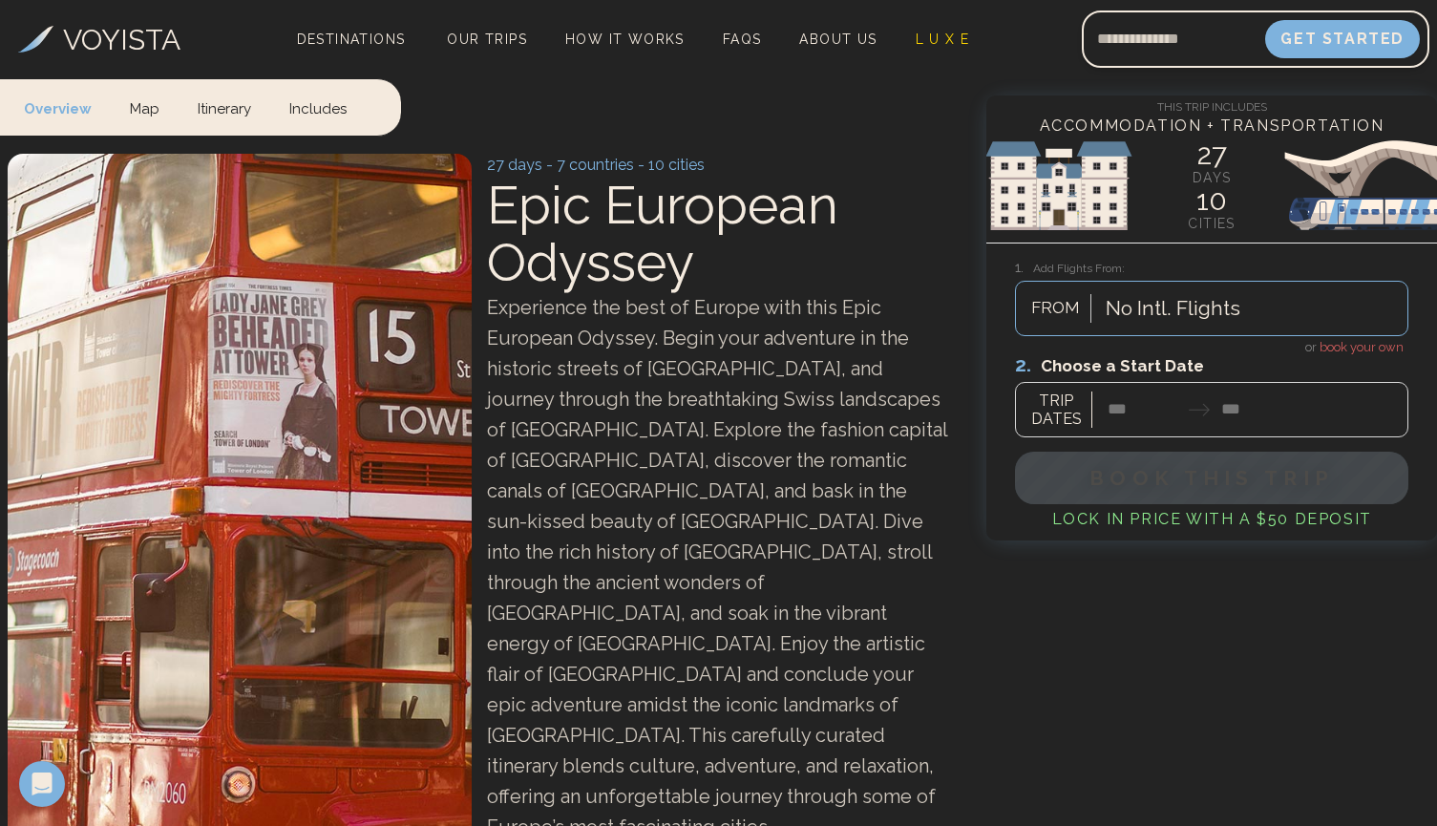
scroll to position [0, 0]
